Goal: Task Accomplishment & Management: Manage account settings

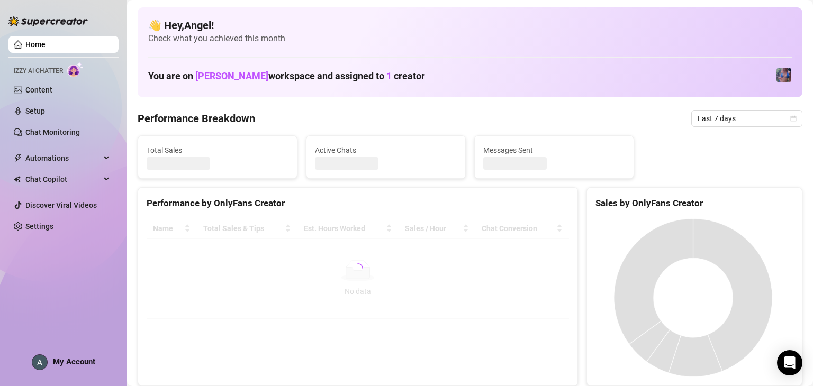
click at [59, 363] on span "My Account" at bounding box center [74, 362] width 42 height 10
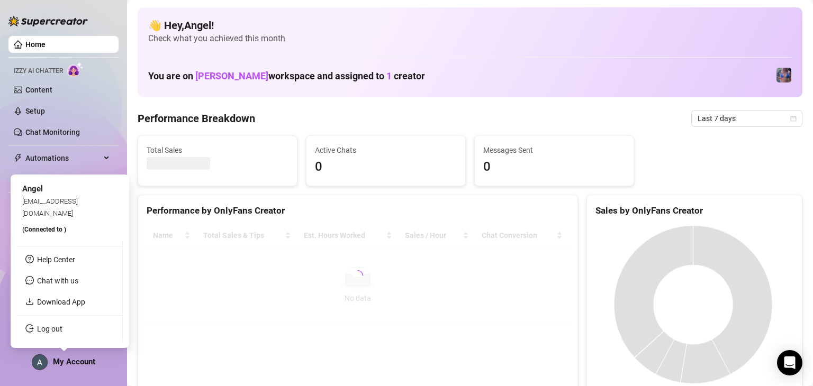
click at [67, 339] on ul "Help Center Chat with us Download App Log out" at bounding box center [70, 291] width 106 height 101
click at [62, 329] on link "Log out" at bounding box center [49, 329] width 25 height 8
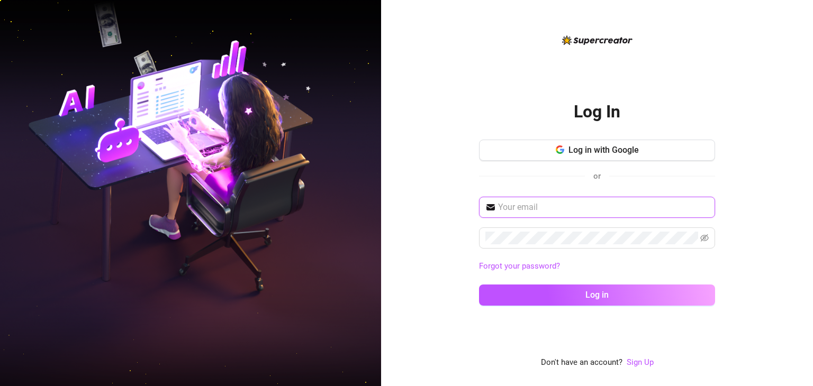
click at [297, 208] on input "text" at bounding box center [603, 207] width 211 height 13
type input "mattrix.vallejo@gmail.com"
click at [297, 285] on button "Log in" at bounding box center [597, 295] width 236 height 21
